Goal: Information Seeking & Learning: Check status

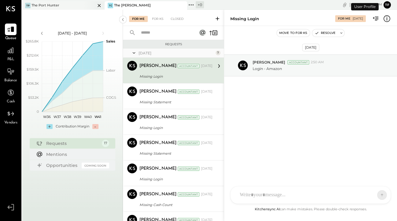
click at [65, 6] on div "TP The Port Hunter" at bounding box center [58, 6] width 73 height 6
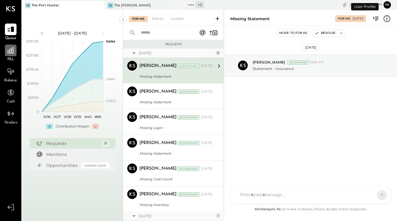
click at [10, 52] on icon at bounding box center [11, 50] width 8 height 8
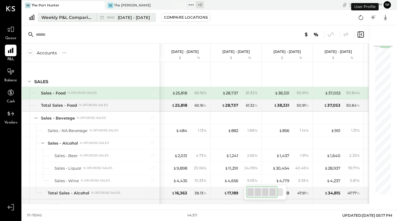
click at [87, 18] on div "Weekly P&L Comparison" at bounding box center [66, 17] width 51 height 6
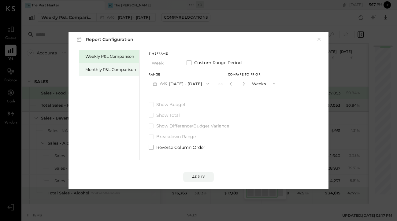
click at [112, 74] on div "Monthly P&L Comparison" at bounding box center [109, 69] width 60 height 13
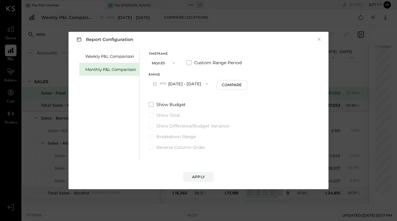
click at [167, 62] on button "Month" at bounding box center [164, 62] width 31 height 11
click at [171, 93] on div "Year" at bounding box center [164, 95] width 30 height 11
click at [200, 174] on button "Apply" at bounding box center [198, 177] width 31 height 10
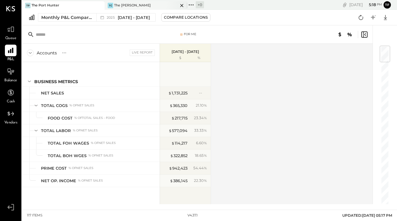
click at [154, 3] on div "TC The [PERSON_NAME]" at bounding box center [141, 6] width 73 height 6
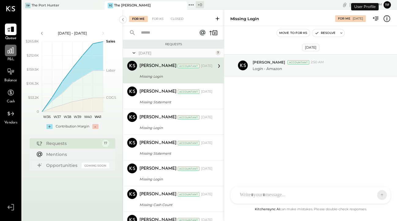
click at [10, 54] on icon at bounding box center [11, 50] width 8 height 8
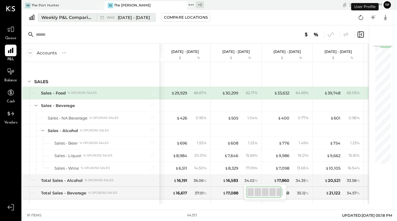
click at [73, 16] on div "Weekly P&L Comparison" at bounding box center [66, 17] width 51 height 6
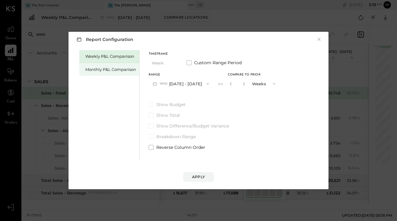
click at [114, 68] on div "Monthly P&L Comparison" at bounding box center [110, 70] width 51 height 6
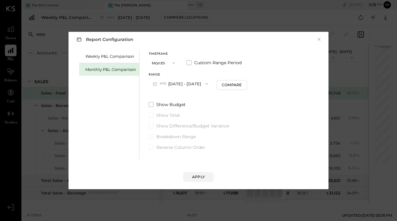
click at [169, 65] on span "button" at bounding box center [172, 63] width 8 height 5
click at [169, 94] on div "Year" at bounding box center [164, 95] width 30 height 11
click at [196, 180] on button "Apply" at bounding box center [198, 177] width 31 height 10
